Goal: Book appointment/travel/reservation

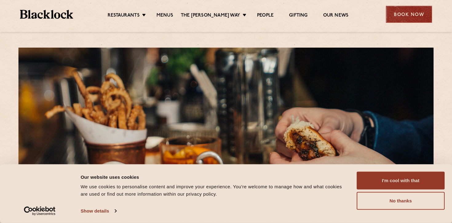
click at [406, 13] on div "Book Now" at bounding box center [408, 14] width 46 height 17
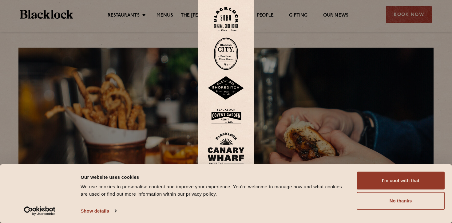
click at [223, 147] on img at bounding box center [225, 150] width 37 height 36
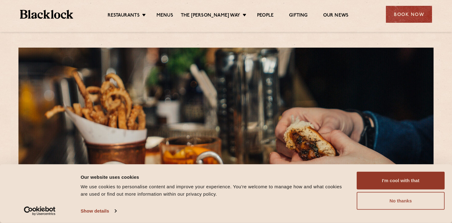
click at [381, 206] on button "No thanks" at bounding box center [400, 201] width 88 height 18
